Goal: Task Accomplishment & Management: Complete application form

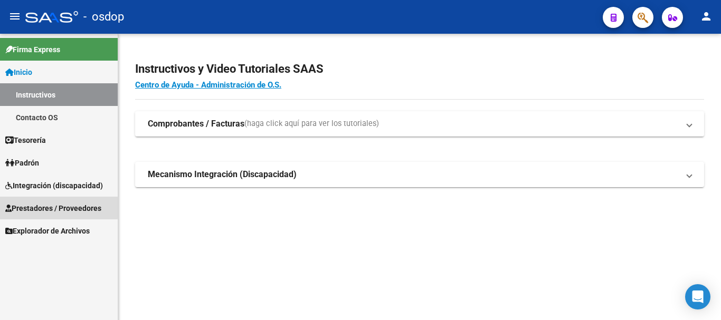
click at [53, 207] on span "Prestadores / Proveedores" at bounding box center [53, 209] width 96 height 12
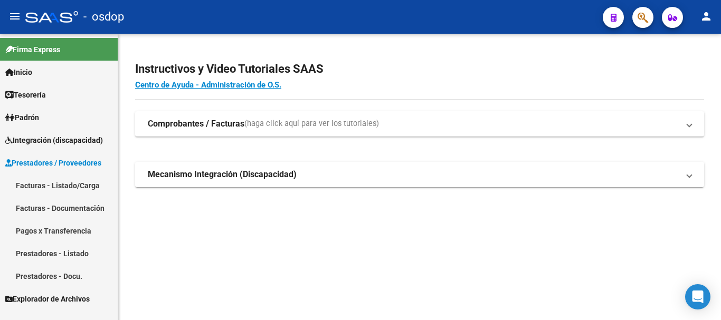
click at [42, 186] on link "Facturas - Listado/Carga" at bounding box center [59, 185] width 118 height 23
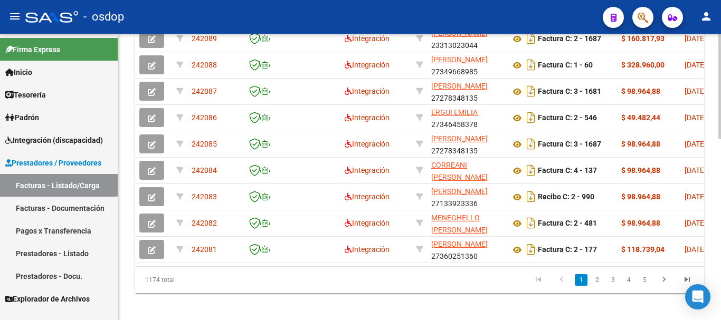
scroll to position [475, 0]
click at [596, 285] on link "2" at bounding box center [596, 280] width 13 height 12
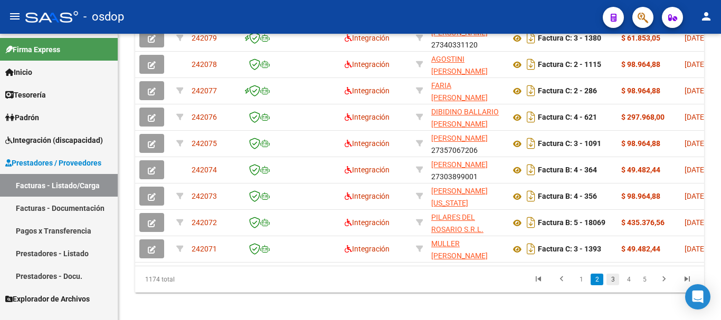
click at [612, 285] on link "3" at bounding box center [612, 280] width 13 height 12
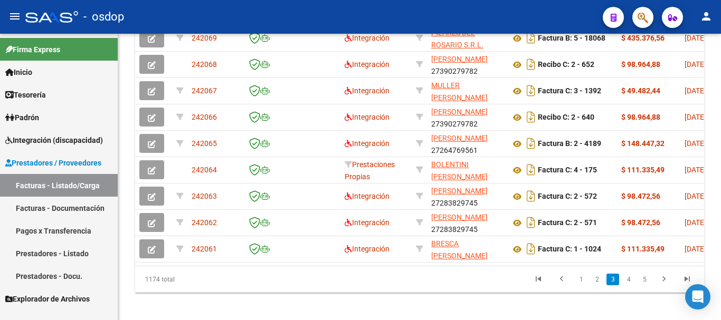
click at [628, 285] on link "4" at bounding box center [628, 280] width 13 height 12
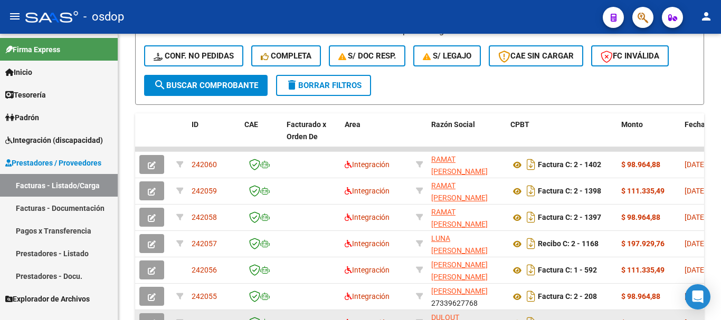
scroll to position [317, 0]
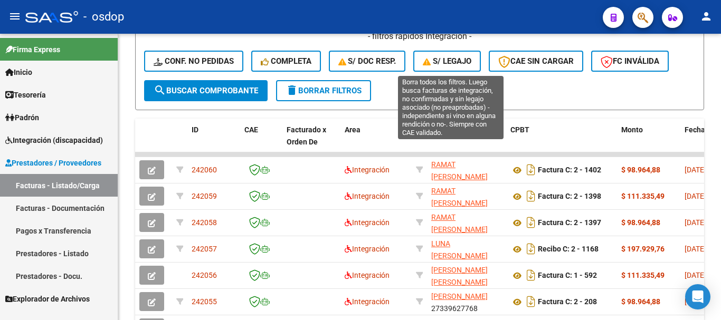
click at [455, 64] on span "S/ legajo" at bounding box center [447, 60] width 49 height 9
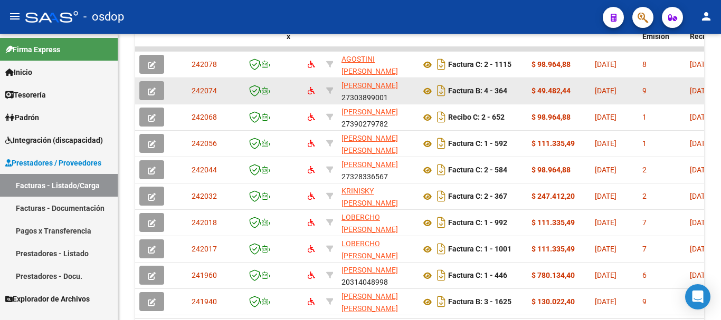
scroll to position [475, 0]
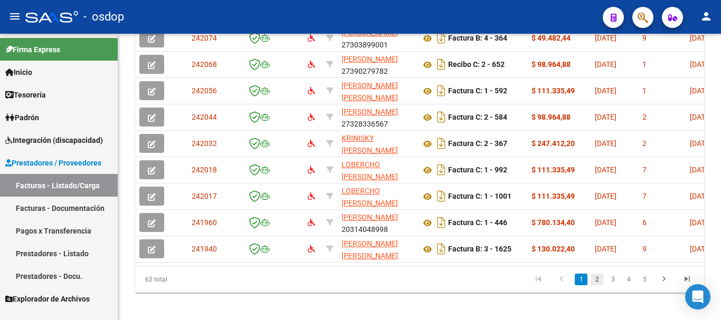
click at [597, 285] on link "2" at bounding box center [596, 280] width 13 height 12
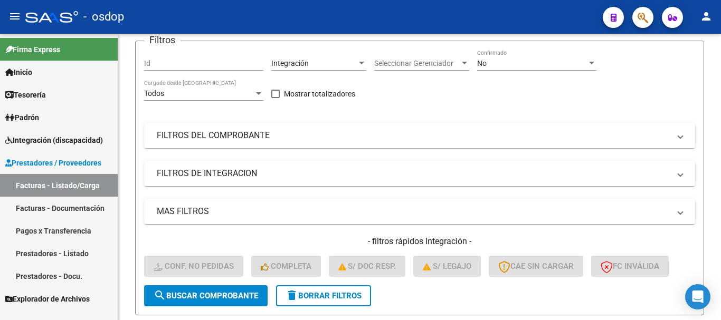
scroll to position [264, 0]
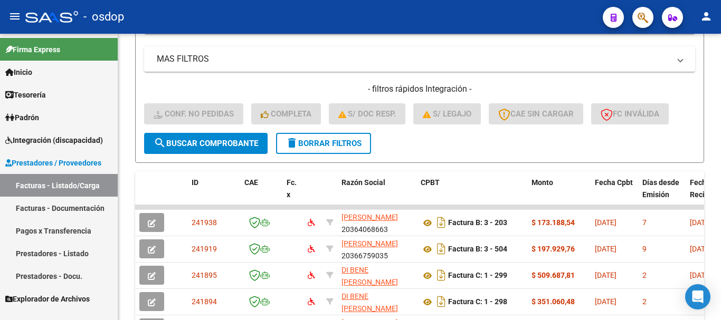
click at [330, 148] on span "delete Borrar Filtros" at bounding box center [323, 143] width 76 height 9
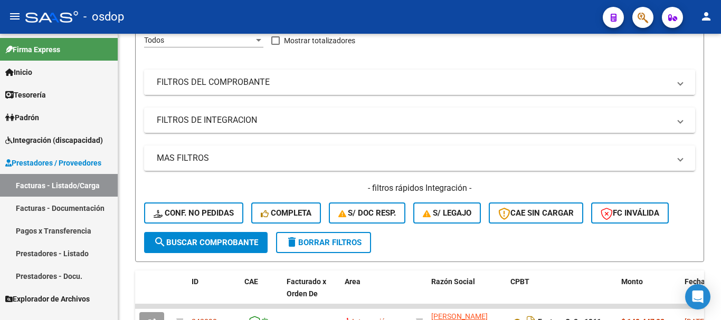
scroll to position [126, 0]
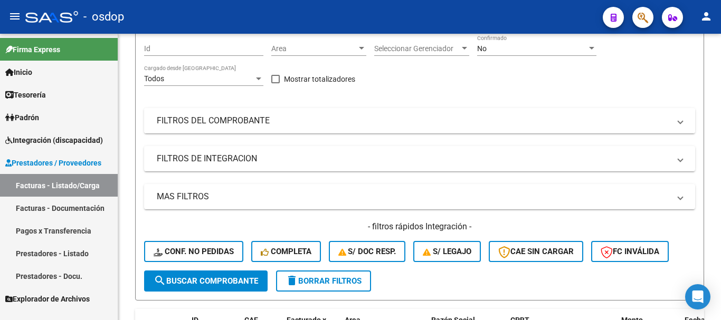
click at [254, 121] on mat-panel-title "FILTROS DEL COMPROBANTE" at bounding box center [413, 121] width 513 height 12
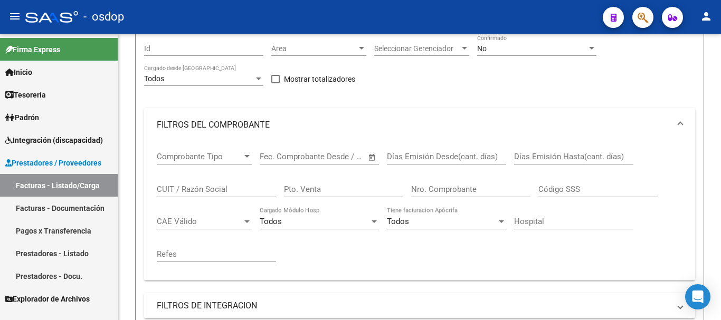
click at [209, 186] on input "CUIT / Razón Social" at bounding box center [216, 189] width 119 height 9
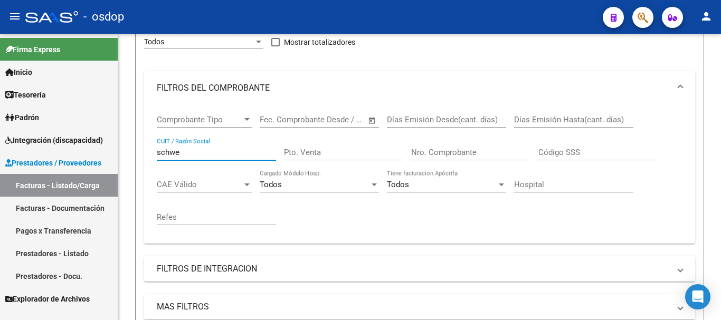
scroll to position [284, 0]
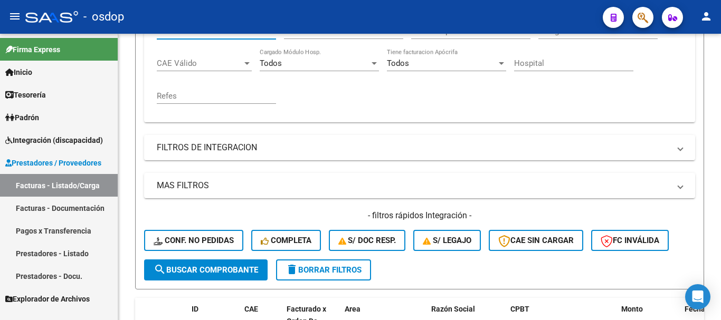
type input "schwe"
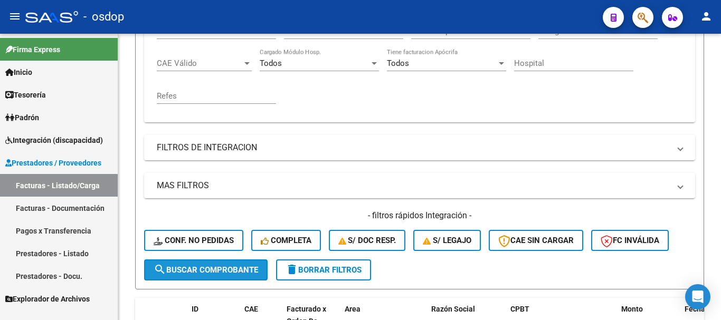
click at [214, 273] on span "search Buscar Comprobante" at bounding box center [206, 269] width 104 height 9
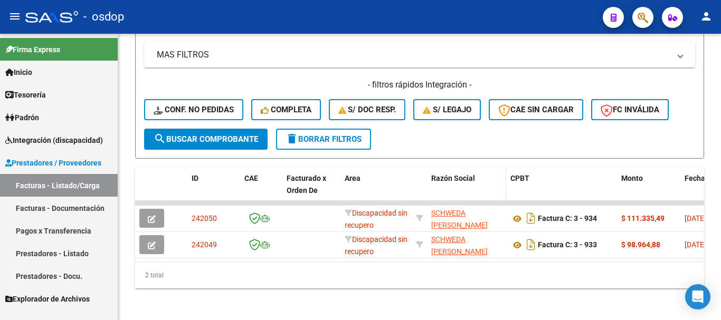
scroll to position [426, 0]
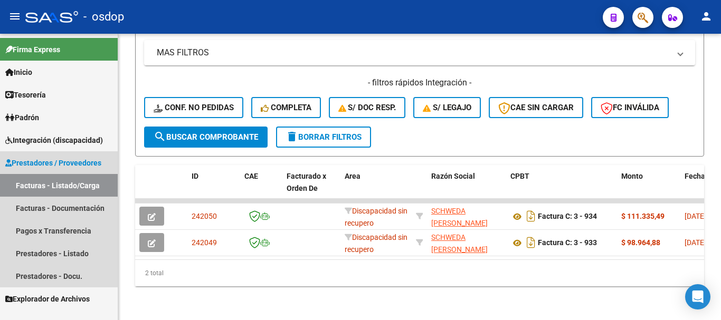
click at [72, 182] on link "Facturas - Listado/Carga" at bounding box center [59, 185] width 118 height 23
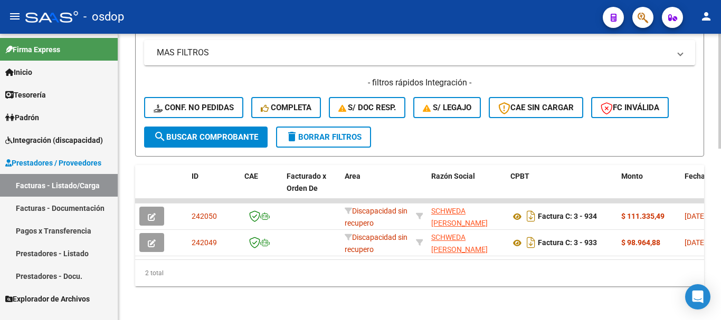
click at [305, 132] on span "delete Borrar Filtros" at bounding box center [323, 136] width 76 height 9
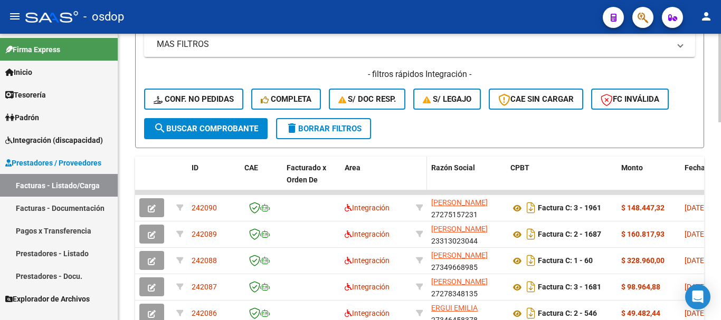
scroll to position [479, 0]
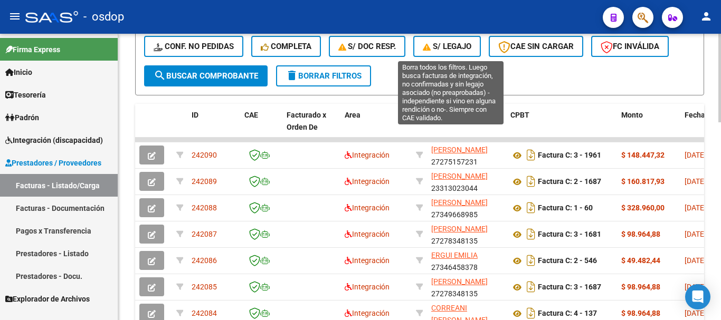
click at [453, 44] on span "S/ legajo" at bounding box center [447, 46] width 49 height 9
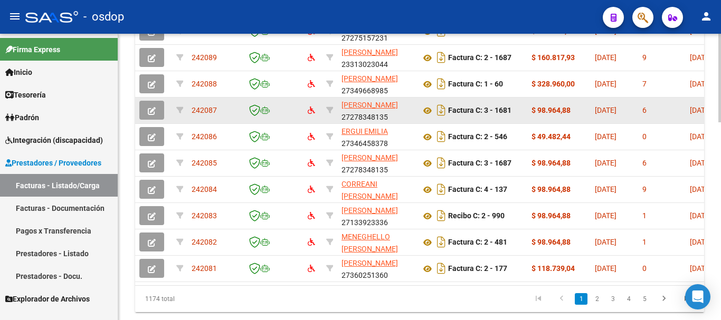
scroll to position [637, 0]
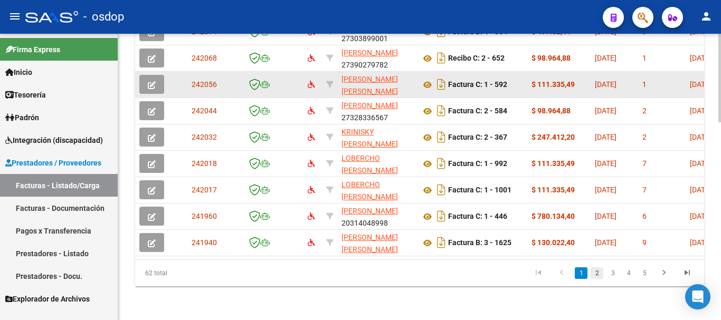
click at [597, 274] on link "2" at bounding box center [596, 274] width 13 height 12
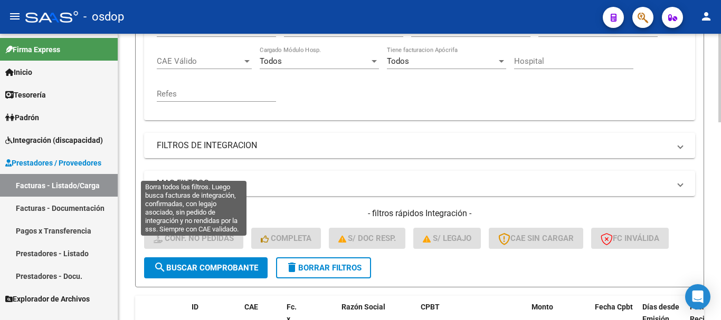
scroll to position [215, 0]
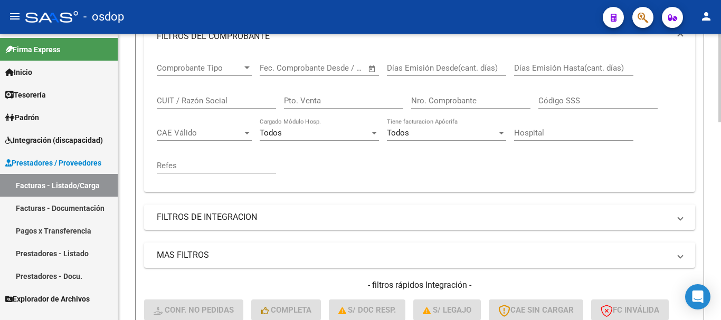
click at [217, 100] on input "CUIT / Razón Social" at bounding box center [216, 100] width 119 height 9
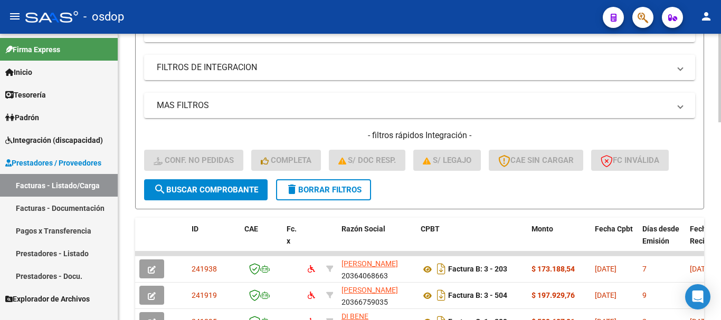
scroll to position [373, 0]
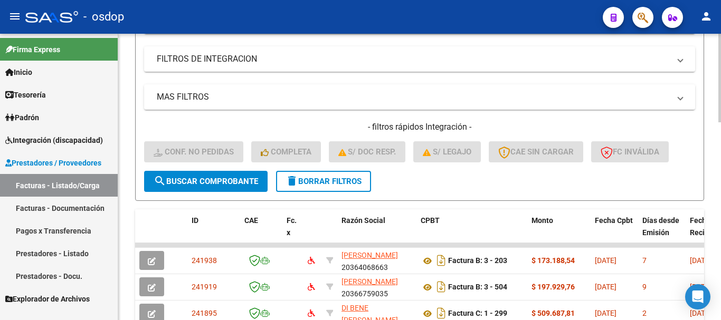
type input "schwe"
click at [225, 177] on span "search Buscar Comprobante" at bounding box center [206, 181] width 104 height 9
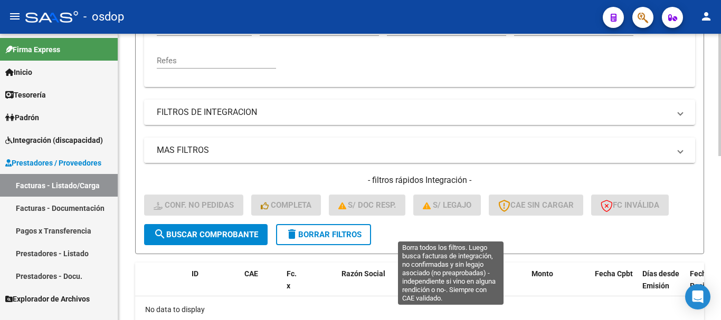
scroll to position [225, 0]
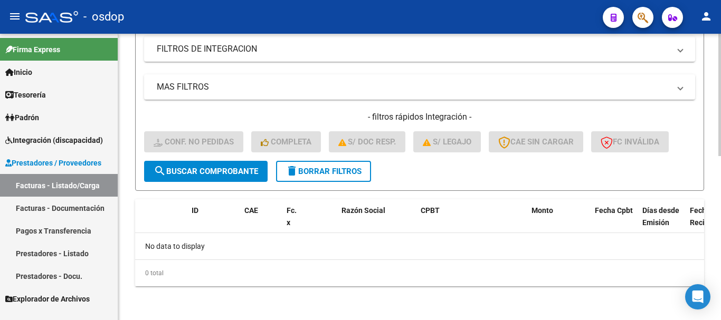
click at [327, 170] on span "delete Borrar Filtros" at bounding box center [323, 171] width 76 height 9
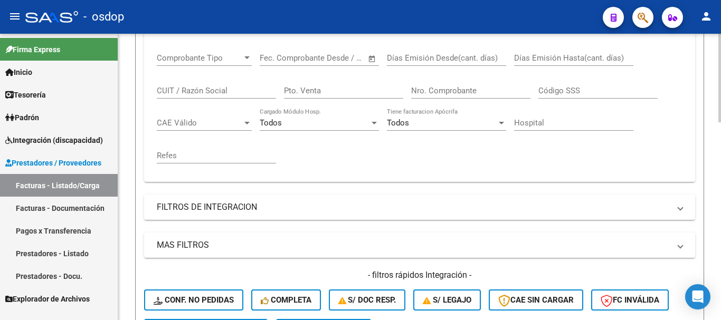
click at [198, 92] on input "CUIT / Razón Social" at bounding box center [216, 90] width 119 height 9
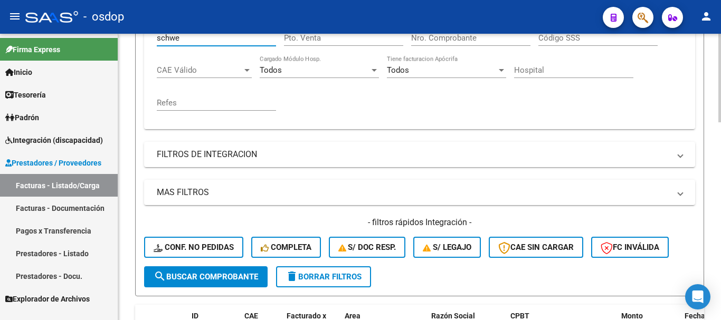
type input "schwe"
click at [218, 274] on span "search Buscar Comprobante" at bounding box center [206, 276] width 104 height 9
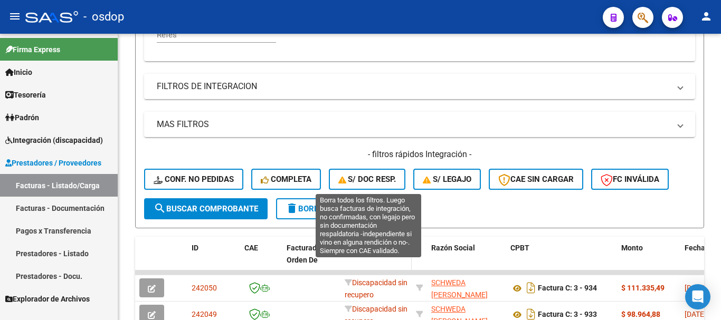
scroll to position [426, 0]
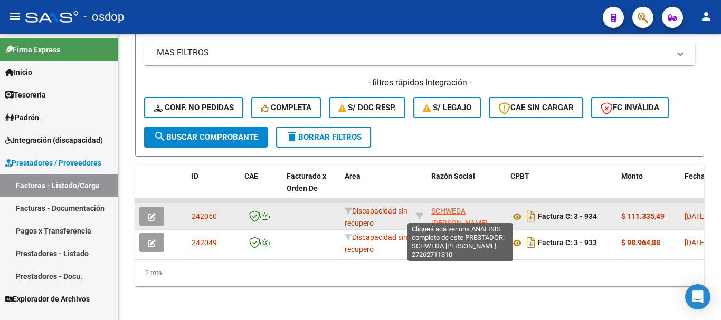
click at [445, 207] on span "SCHWEDA [PERSON_NAME]" at bounding box center [459, 217] width 56 height 21
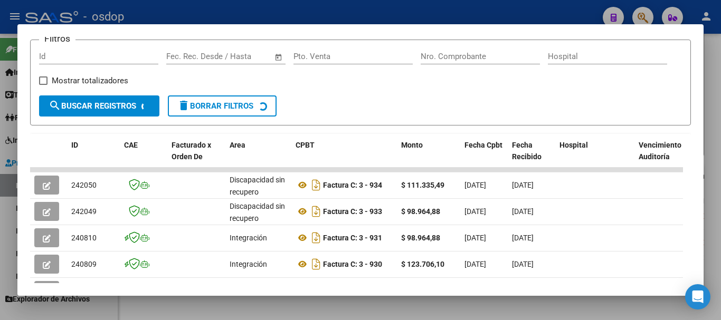
scroll to position [158, 0]
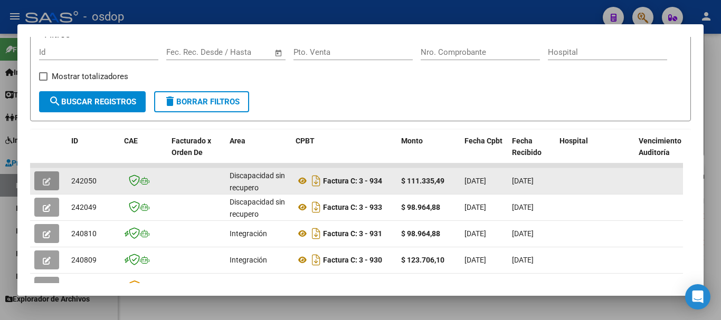
click at [47, 184] on icon "button" at bounding box center [47, 182] width 8 height 8
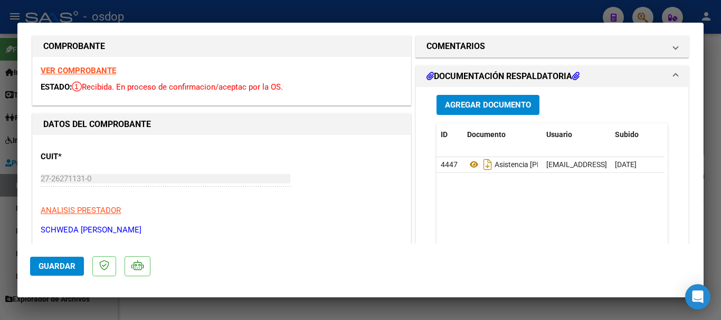
scroll to position [0, 0]
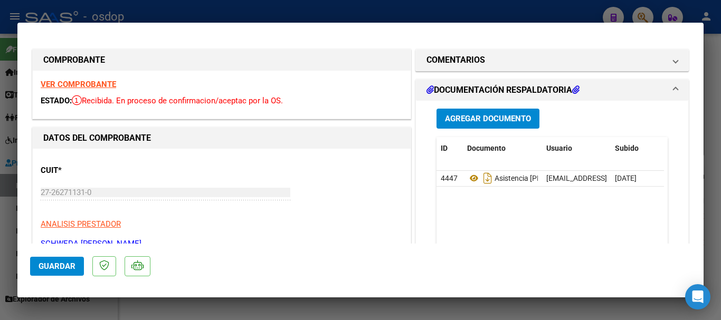
click at [576, 18] on div at bounding box center [360, 160] width 721 height 320
type input "$ 0,00"
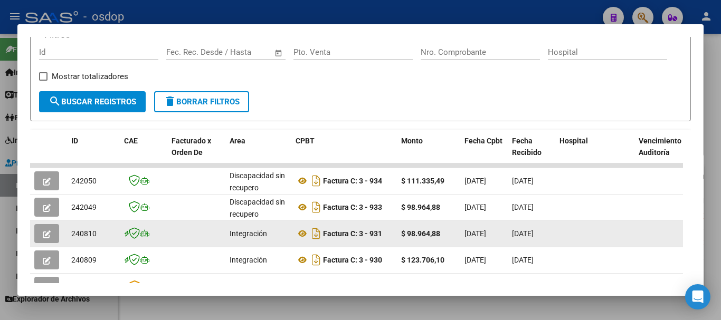
click at [51, 242] on button "button" at bounding box center [46, 233] width 25 height 19
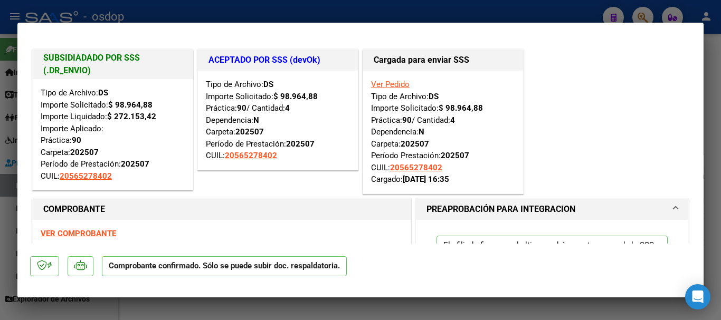
click at [341, 12] on div at bounding box center [360, 160] width 721 height 320
type input "$ 0,00"
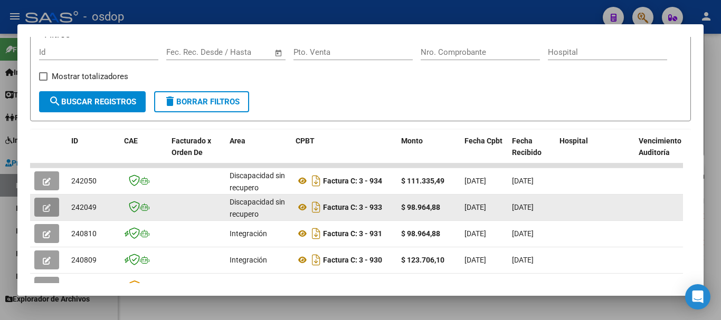
click at [39, 216] on button "button" at bounding box center [46, 207] width 25 height 19
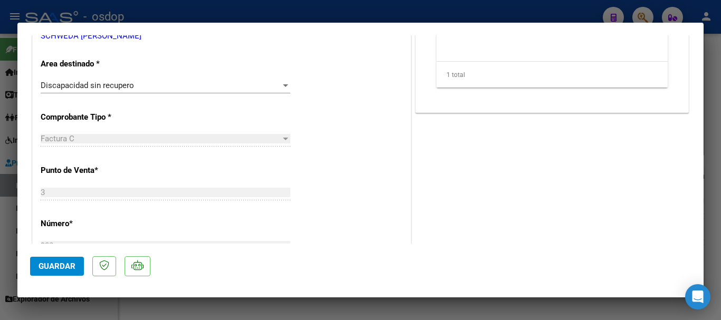
scroll to position [211, 0]
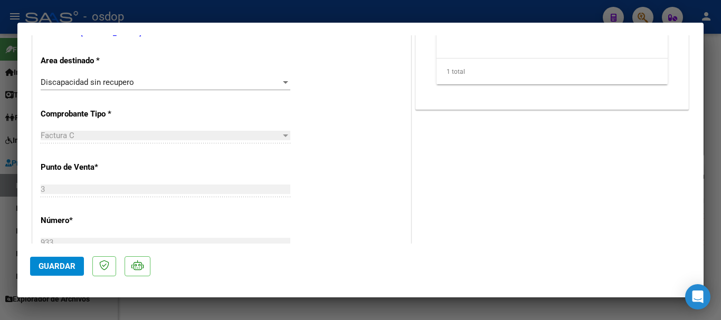
click at [219, 87] on div "Discapacidad sin recupero" at bounding box center [161, 82] width 240 height 9
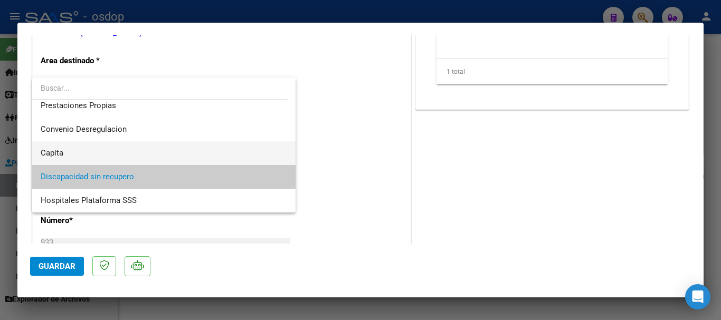
scroll to position [50, 0]
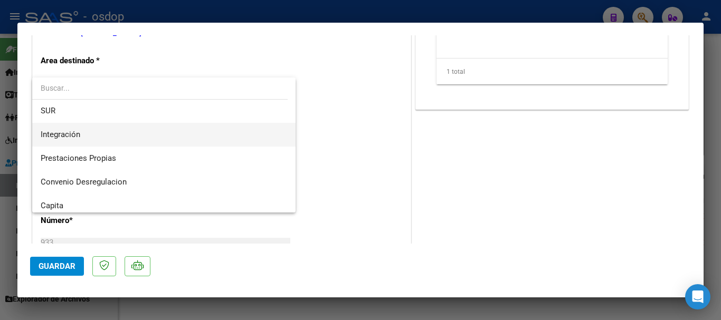
click at [93, 141] on span "Integración" at bounding box center [164, 135] width 246 height 24
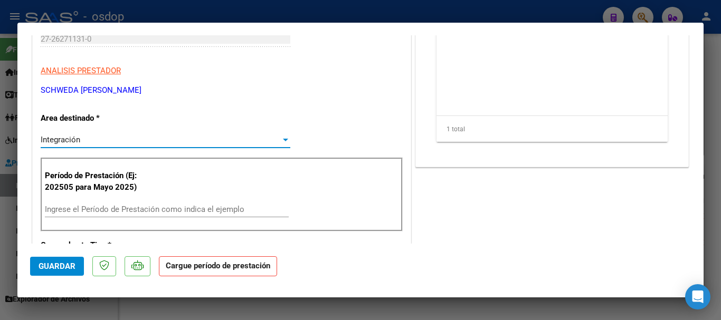
scroll to position [158, 0]
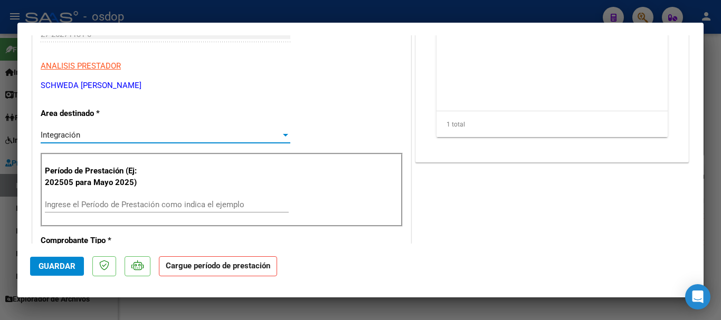
click at [328, 11] on div at bounding box center [360, 160] width 721 height 320
type input "$ 0,00"
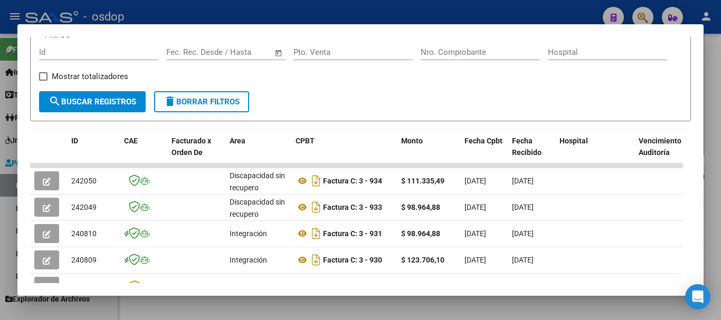
click at [319, 11] on div at bounding box center [360, 160] width 721 height 320
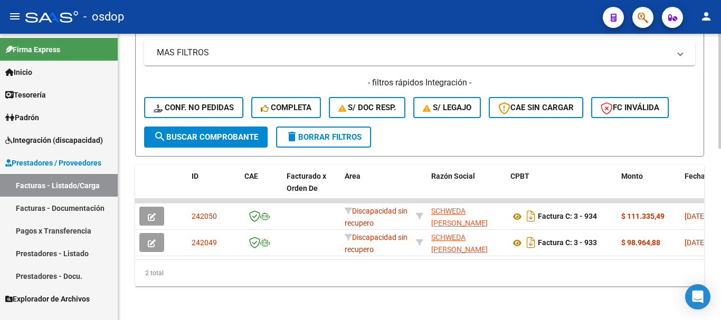
click at [348, 132] on span "delete Borrar Filtros" at bounding box center [323, 136] width 76 height 9
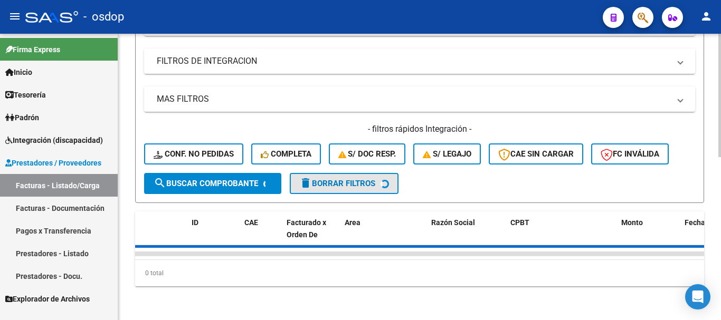
scroll to position [379, 0]
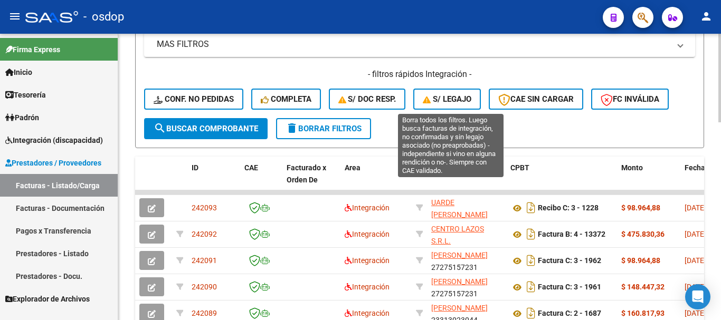
click at [457, 104] on button "S/ legajo" at bounding box center [447, 99] width 68 height 21
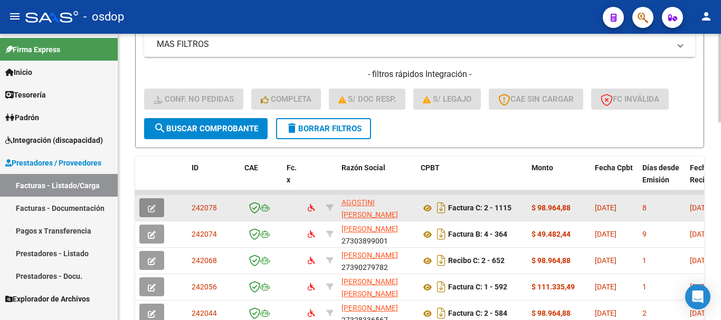
click at [154, 212] on icon "button" at bounding box center [152, 209] width 8 height 8
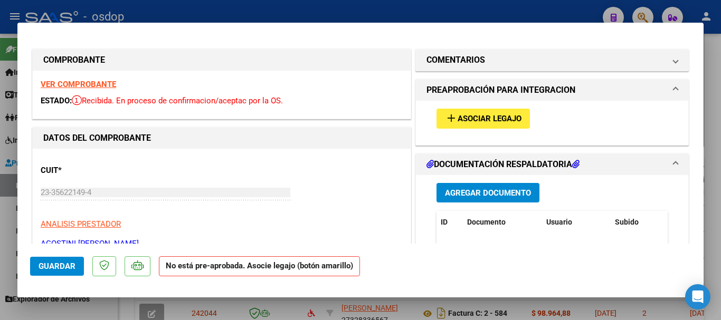
click at [338, 11] on div at bounding box center [360, 160] width 721 height 320
type input "$ 0,00"
